Goal: Find specific page/section: Find specific page/section

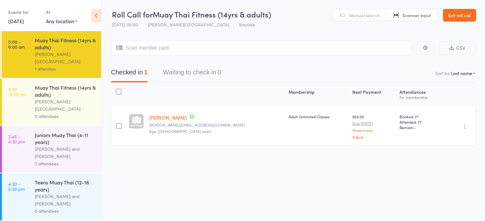
click at [373, 16] on span "Manual search" at bounding box center [364, 15] width 31 height 6
click at [278, 47] on input "search" at bounding box center [261, 48] width 300 height 15
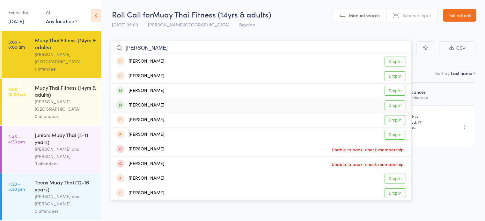
type input "[PERSON_NAME]"
click at [390, 105] on link "Drop in" at bounding box center [394, 106] width 21 height 10
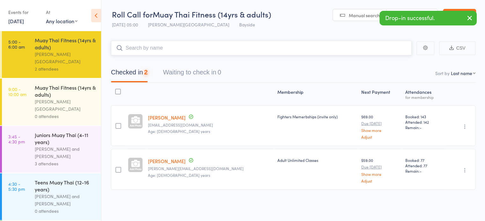
click at [182, 46] on input "search" at bounding box center [261, 48] width 300 height 15
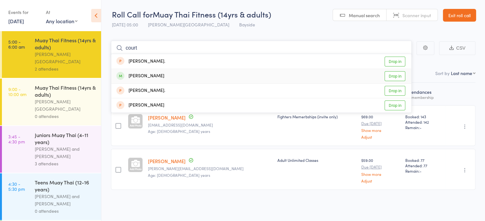
type input "court"
click at [396, 77] on link "Drop in" at bounding box center [394, 76] width 21 height 10
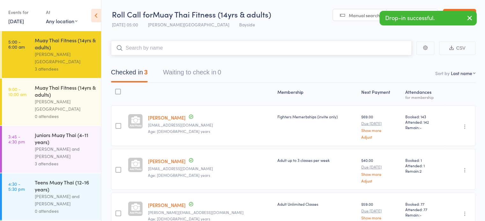
click at [162, 48] on input "search" at bounding box center [261, 48] width 300 height 15
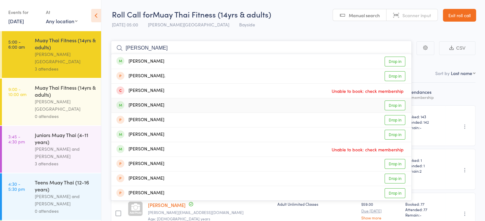
type input "[PERSON_NAME]"
click at [392, 105] on link "Drop in" at bounding box center [394, 106] width 21 height 10
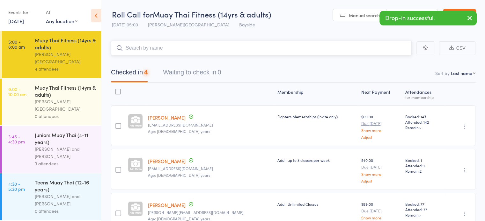
click at [232, 47] on input "search" at bounding box center [261, 48] width 300 height 15
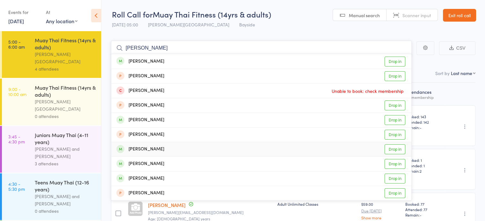
type input "[PERSON_NAME]"
click at [393, 149] on link "Drop in" at bounding box center [394, 150] width 21 height 10
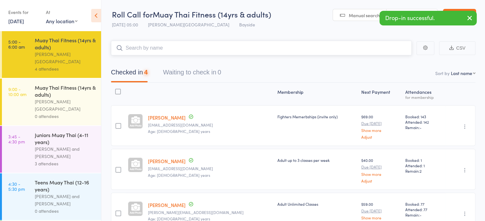
click at [213, 50] on input "search" at bounding box center [261, 48] width 300 height 15
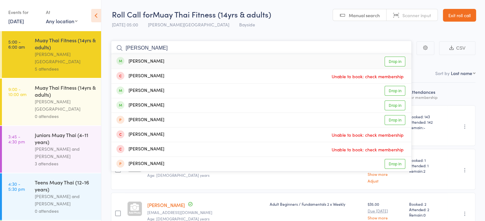
type input "[PERSON_NAME]"
click at [398, 61] on link "Drop in" at bounding box center [394, 62] width 21 height 10
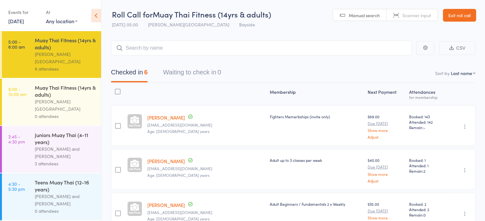
click at [408, 16] on span "Scanner input" at bounding box center [416, 15] width 29 height 6
